Goal: Participate in discussion: Engage in conversation with other users on a specific topic

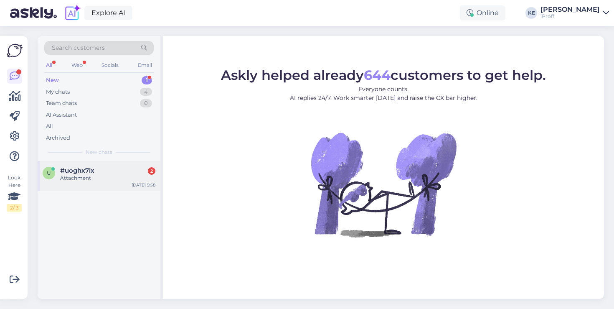
click at [48, 170] on span "u" at bounding box center [49, 173] width 4 height 6
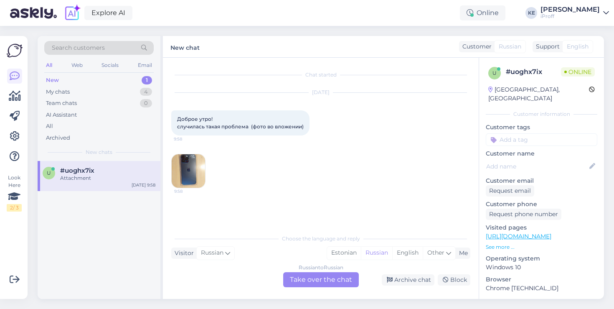
click at [325, 283] on div "Russian to Russian Take over the chat" at bounding box center [321, 279] width 76 height 15
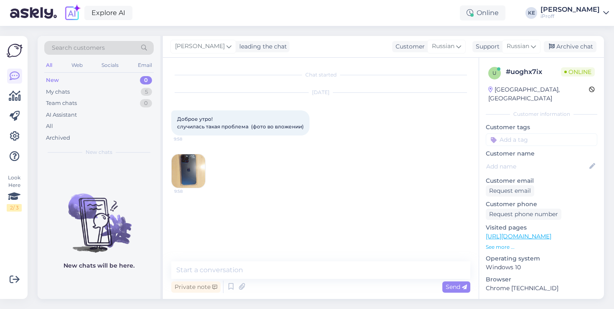
click at [190, 177] on img at bounding box center [188, 170] width 33 height 33
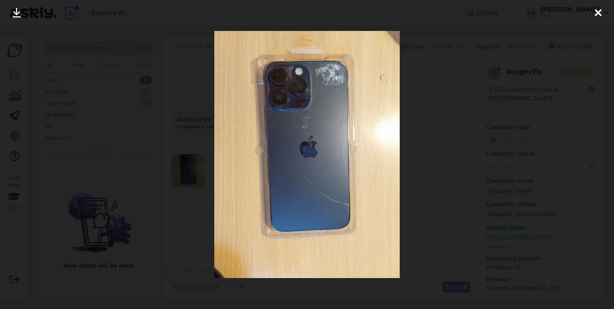
click at [302, 132] on img at bounding box center [306, 154] width 185 height 247
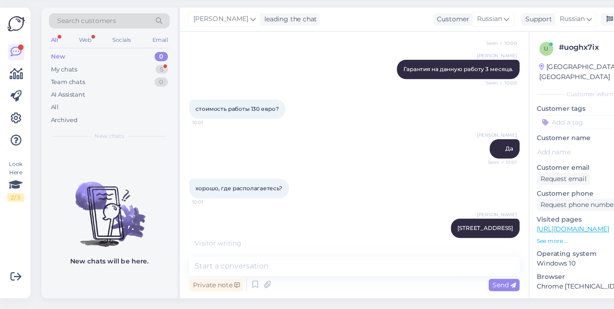
scroll to position [306, 0]
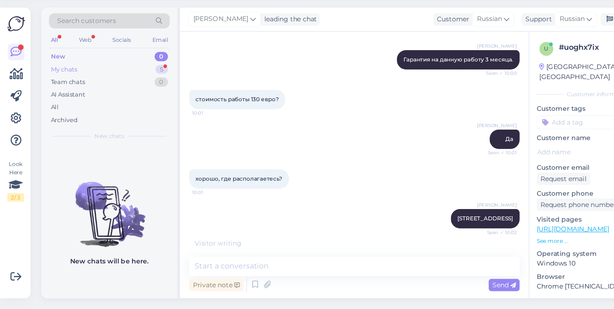
click at [123, 90] on div "My chats 5" at bounding box center [98, 92] width 109 height 12
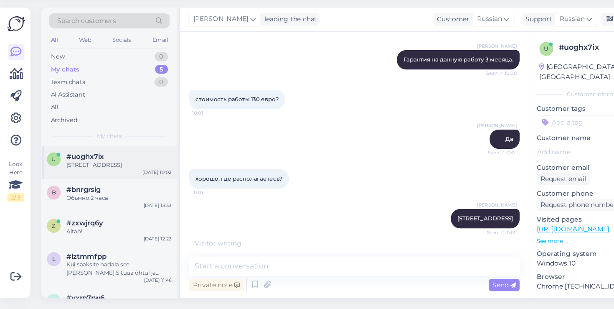
click at [103, 179] on div "[STREET_ADDRESS]" at bounding box center [107, 178] width 95 height 8
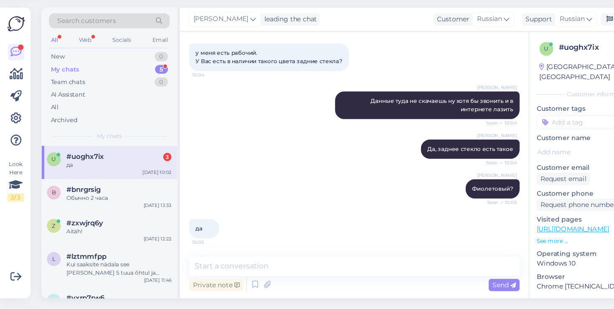
scroll to position [650, 0]
